Goal: Information Seeking & Learning: Learn about a topic

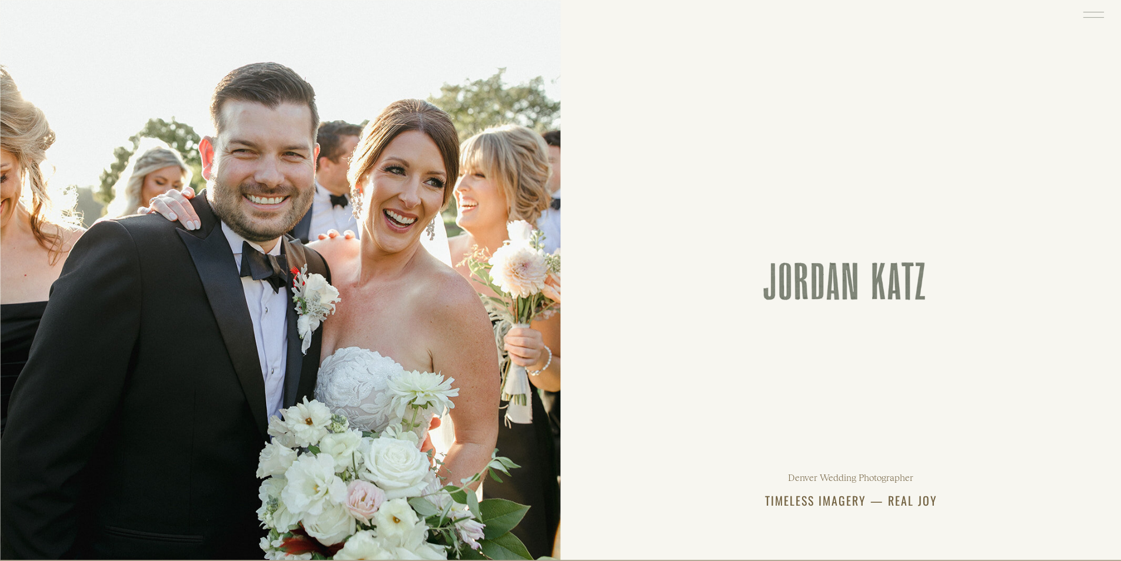
click at [1093, 14] on icon at bounding box center [1092, 14] width 27 height 29
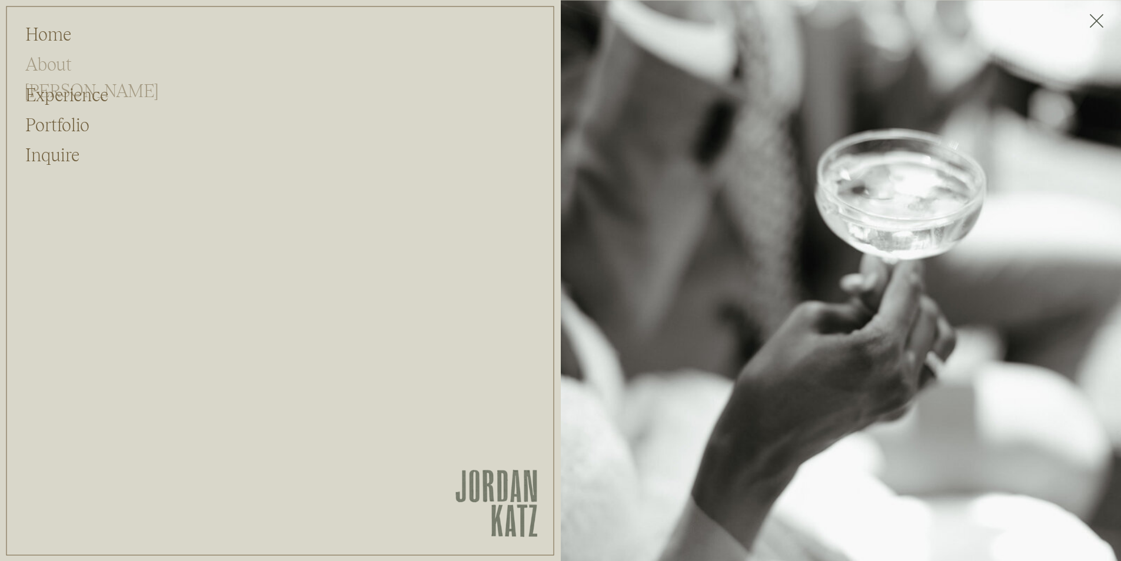
click at [54, 64] on h2 "About [PERSON_NAME]" at bounding box center [82, 62] width 114 height 22
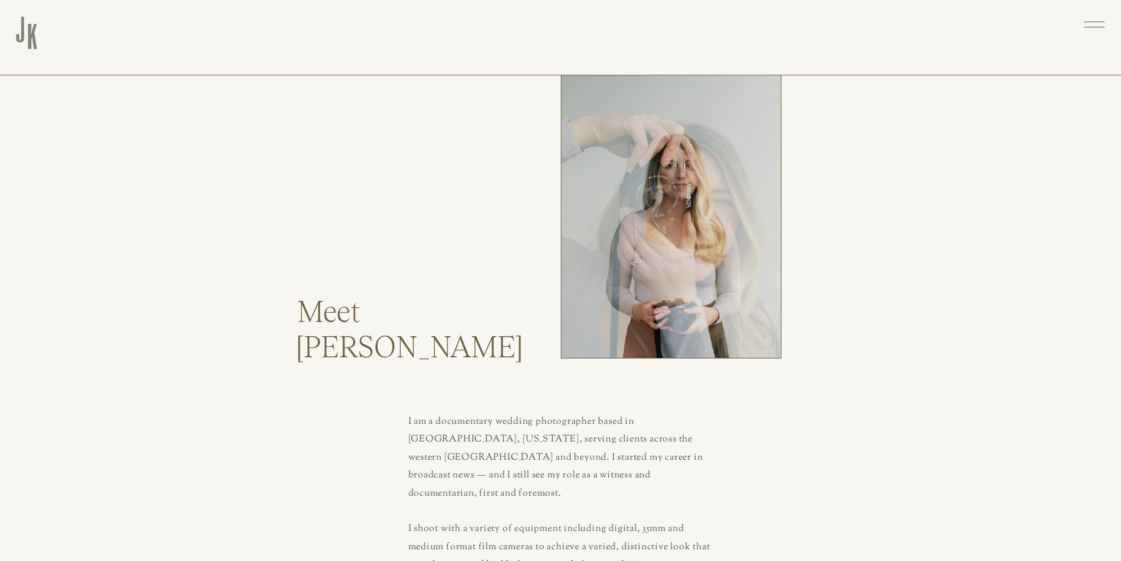
click at [339, 348] on h2 "Meet [PERSON_NAME]" at bounding box center [342, 326] width 90 height 64
copy h2 "Jordan"
